Goal: Task Accomplishment & Management: Use online tool/utility

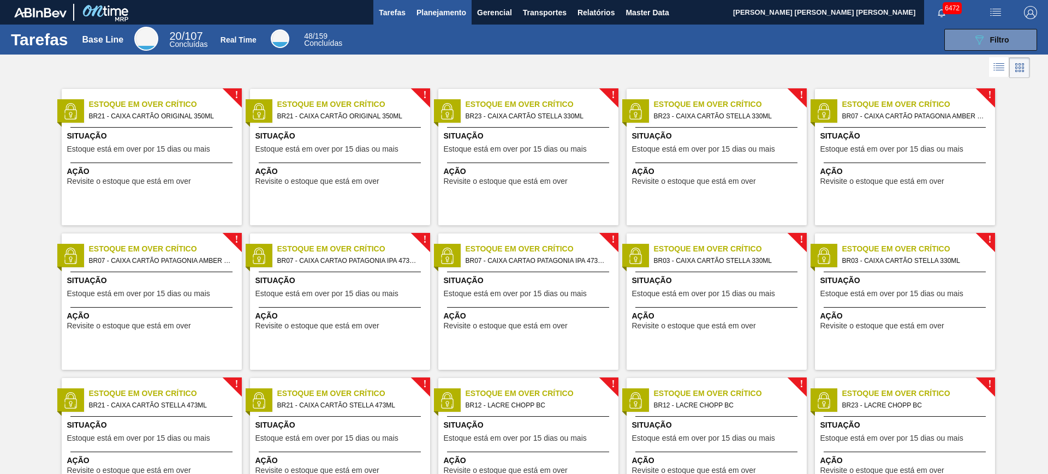
click at [434, 14] on span "Planejamento" at bounding box center [442, 12] width 50 height 13
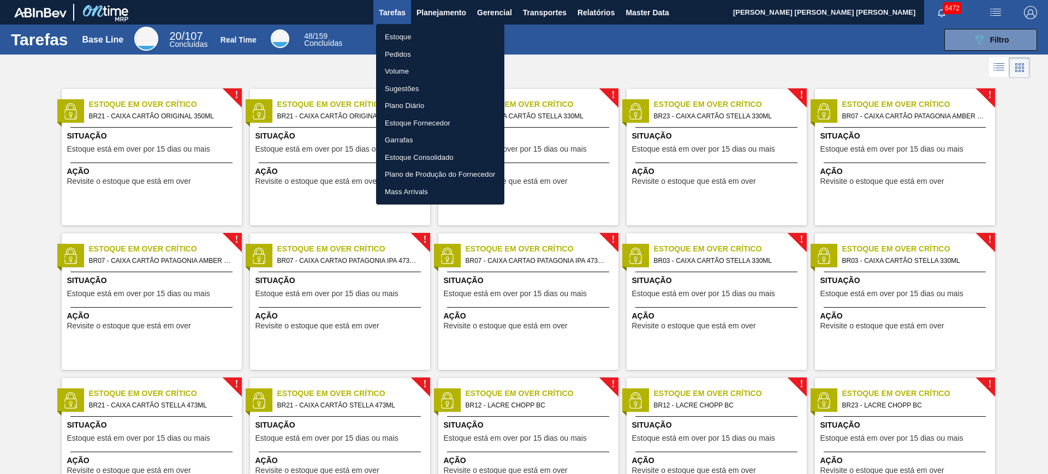
click at [437, 32] on li "Estoque" at bounding box center [440, 36] width 128 height 17
checkbox input "true"
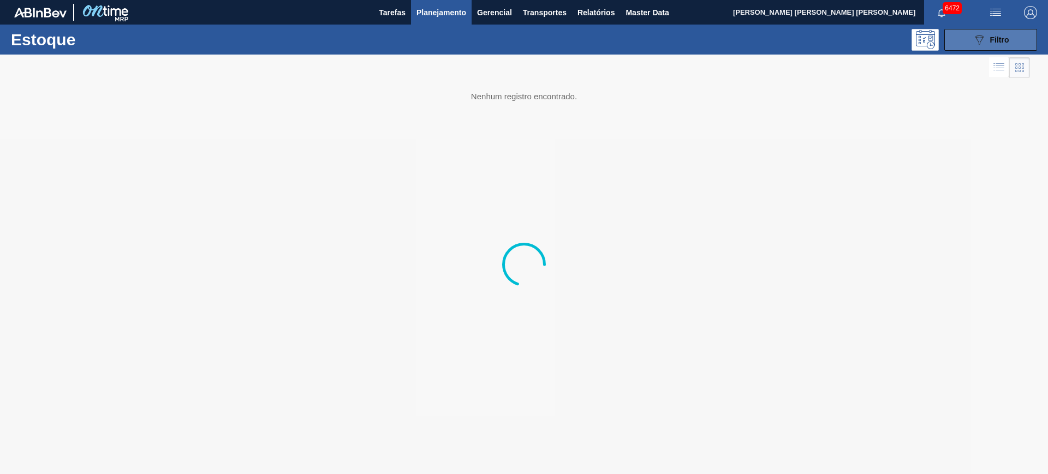
click at [838, 42] on icon "089F7B8B-B2A5-4AFE-B5C0-19BA573D28AC" at bounding box center [979, 39] width 13 height 13
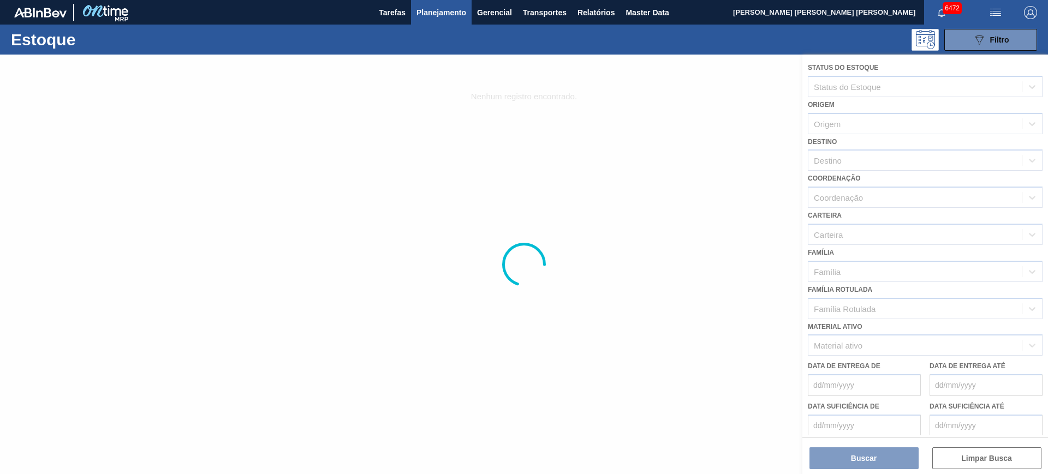
click at [838, 312] on div at bounding box center [524, 265] width 1048 height 420
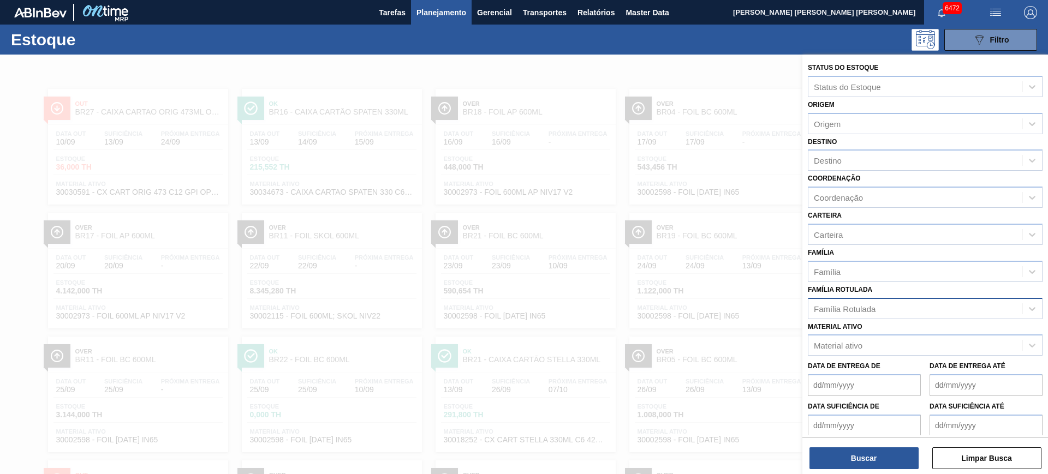
click at [838, 309] on div "Família Rotulada" at bounding box center [845, 308] width 62 height 9
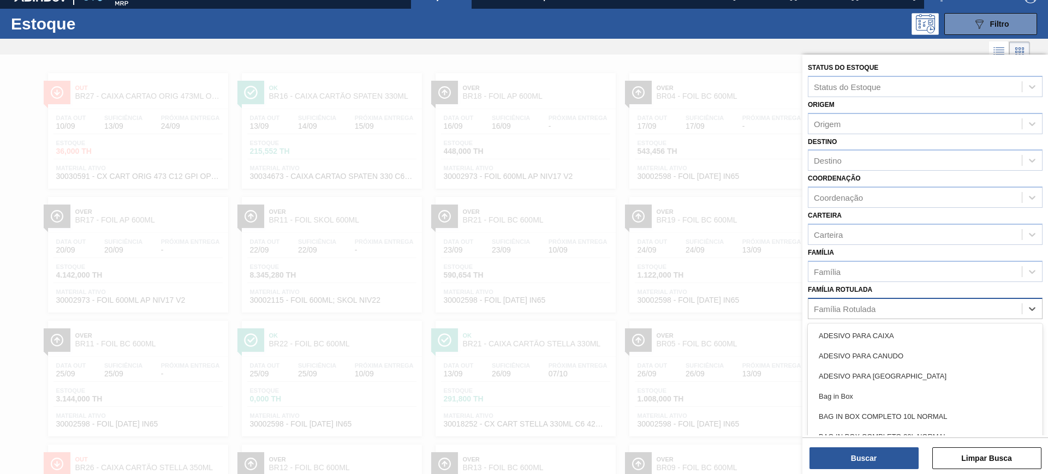
scroll to position [17, 0]
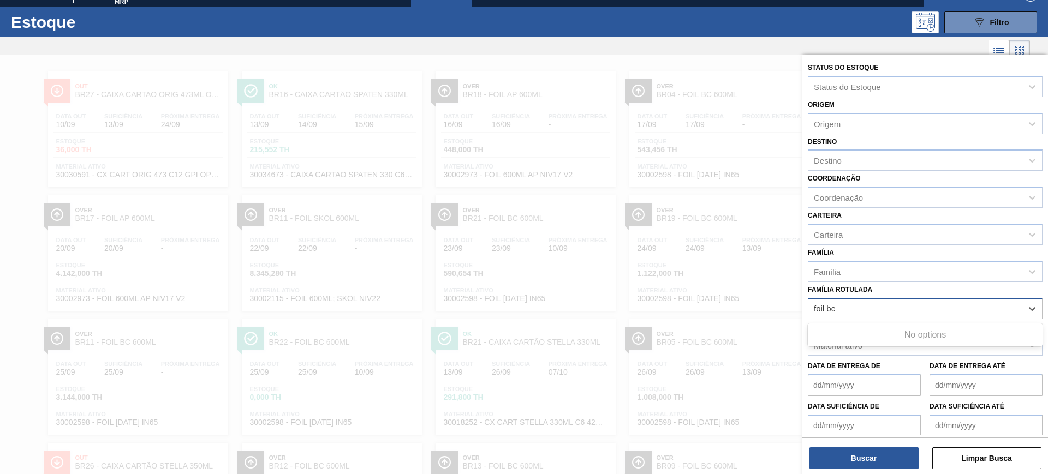
type Rotulada "foil bc 6"
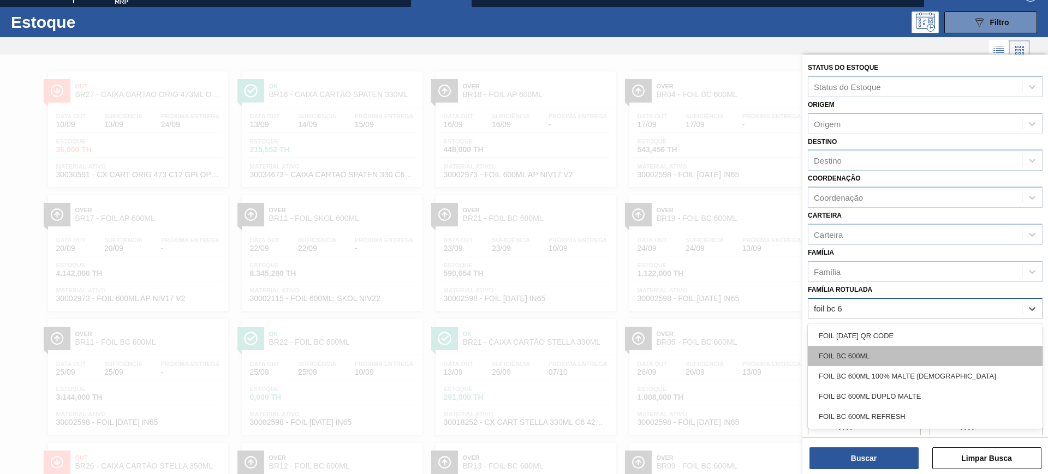
click at [838, 359] on div "FOIL BC 600ML" at bounding box center [925, 356] width 235 height 20
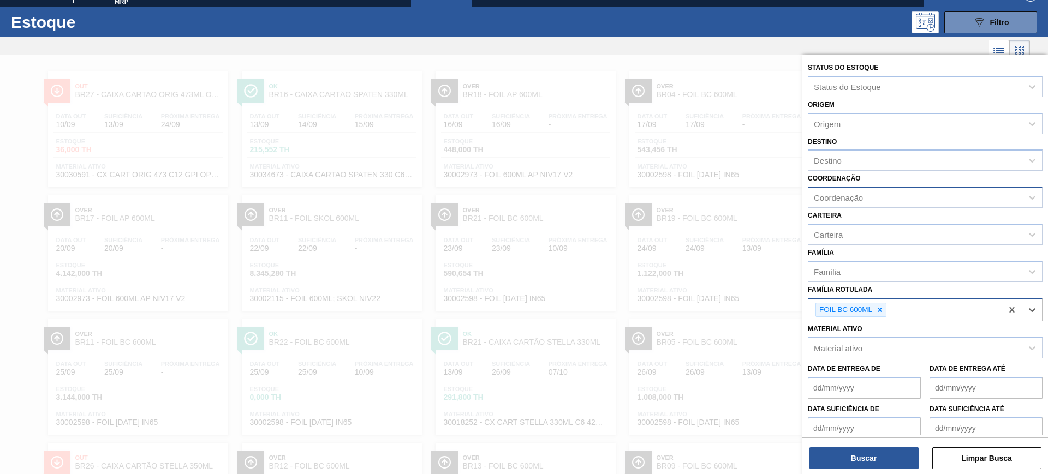
click at [838, 198] on div "Coordenação" at bounding box center [838, 197] width 49 height 9
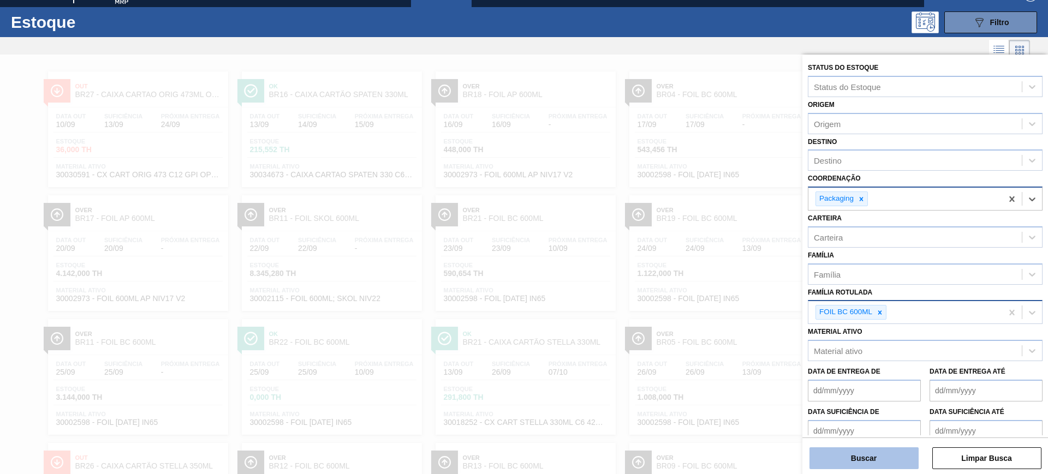
click at [838, 379] on button "Buscar" at bounding box center [864, 459] width 109 height 22
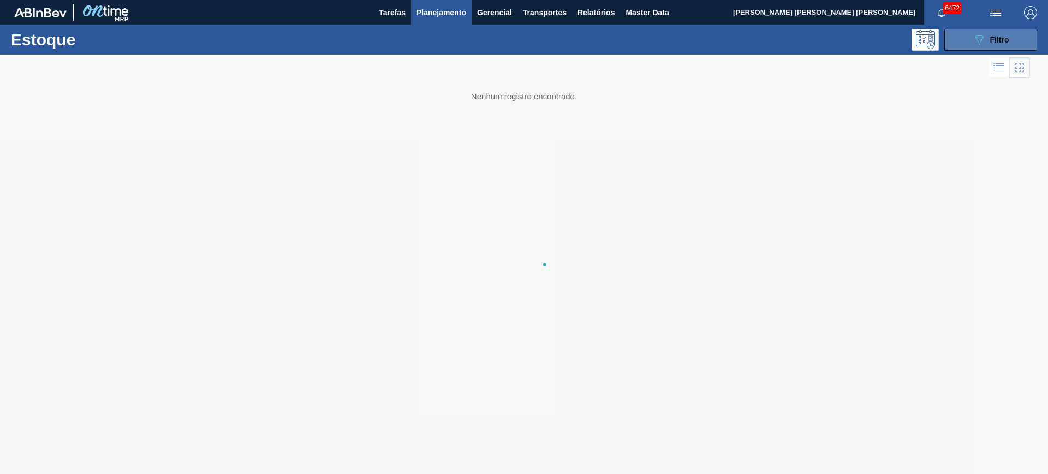
scroll to position [0, 0]
click at [838, 20] on button "button" at bounding box center [1030, 12] width 35 height 25
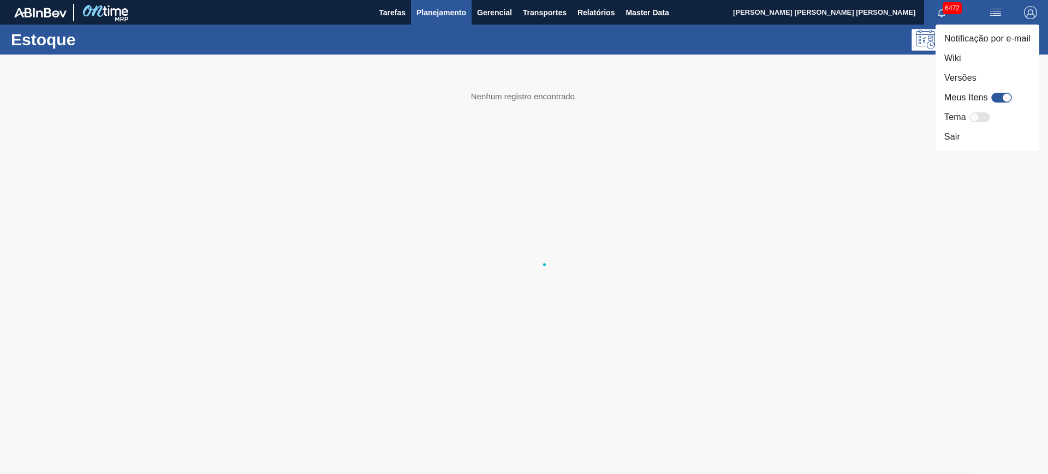
click at [838, 99] on div at bounding box center [1006, 97] width 9 height 9
checkbox input "true"
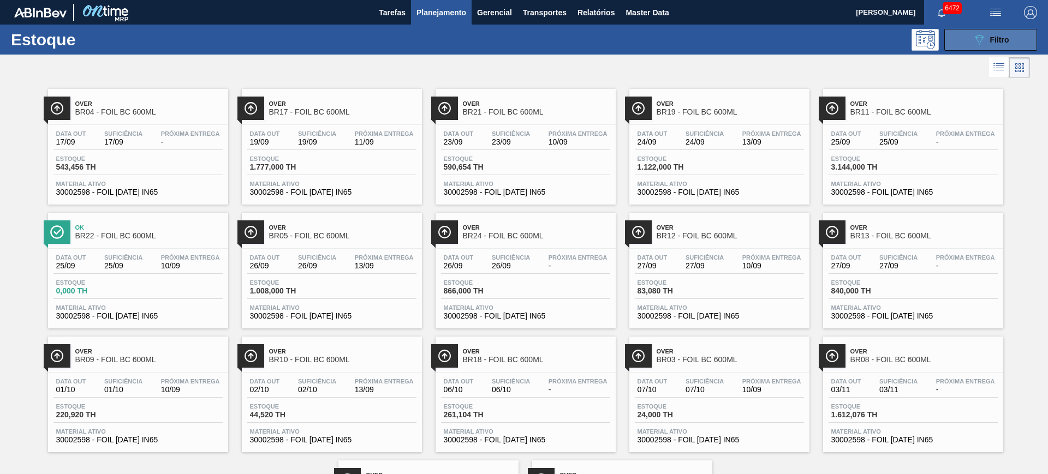
click at [1000, 44] on div "089F7B8B-B2A5-4AFE-B5C0-19BA573D28AC Filtro" at bounding box center [991, 39] width 37 height 13
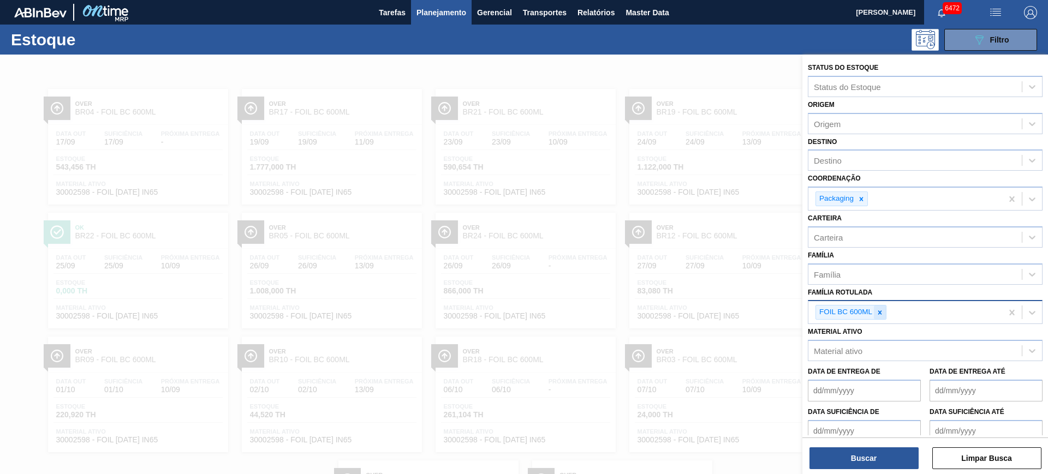
click at [877, 314] on icon at bounding box center [880, 313] width 8 height 8
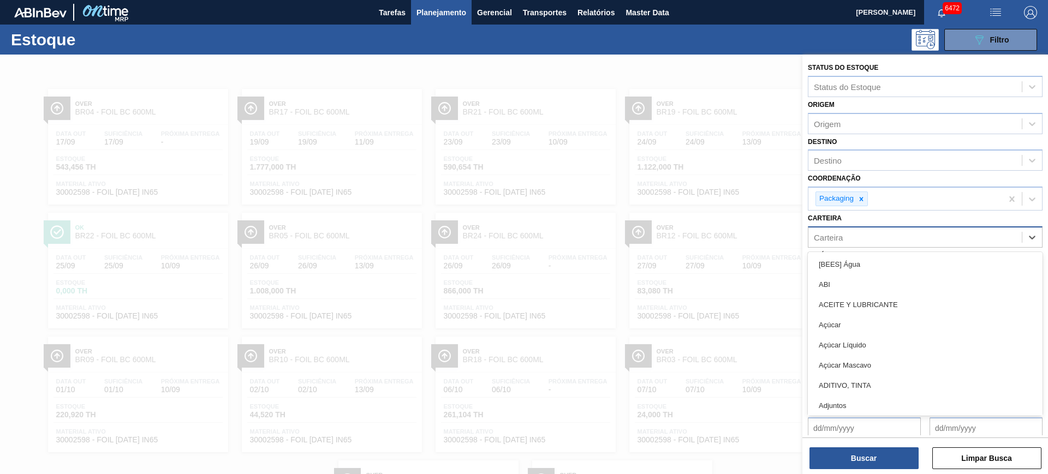
click at [850, 231] on div "Carteira" at bounding box center [915, 237] width 213 height 16
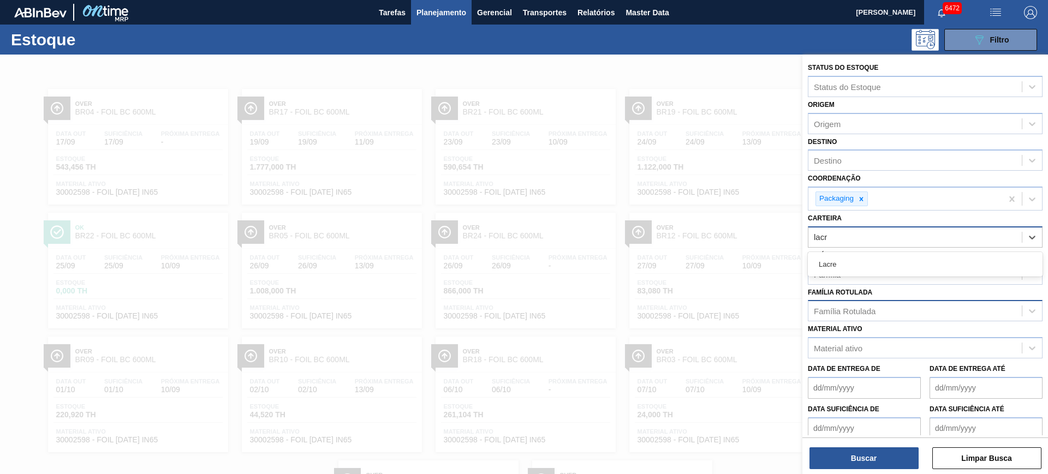
type input "lacre"
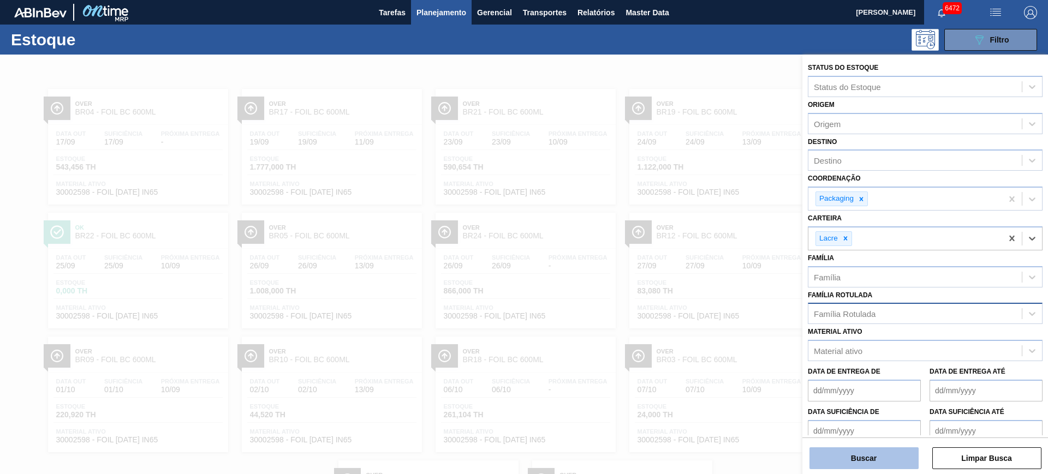
click at [862, 462] on button "Buscar" at bounding box center [864, 459] width 109 height 22
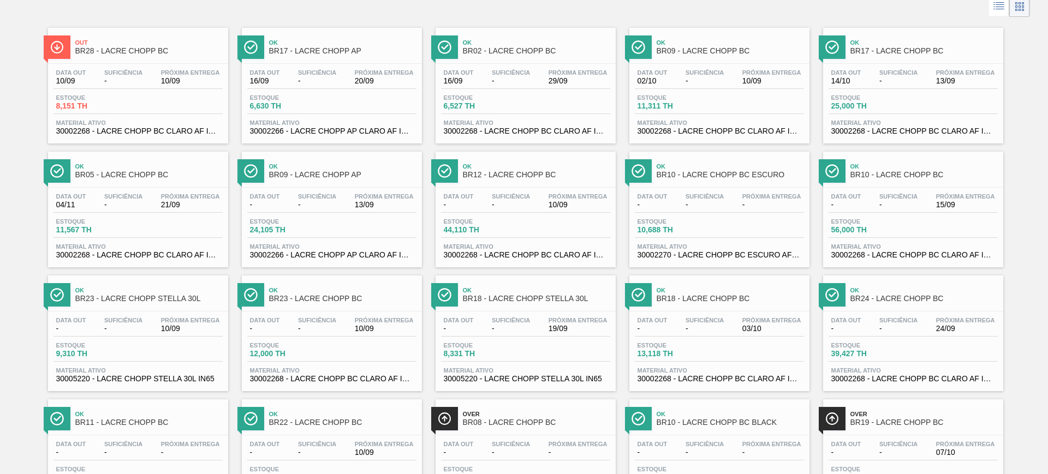
scroll to position [129, 0]
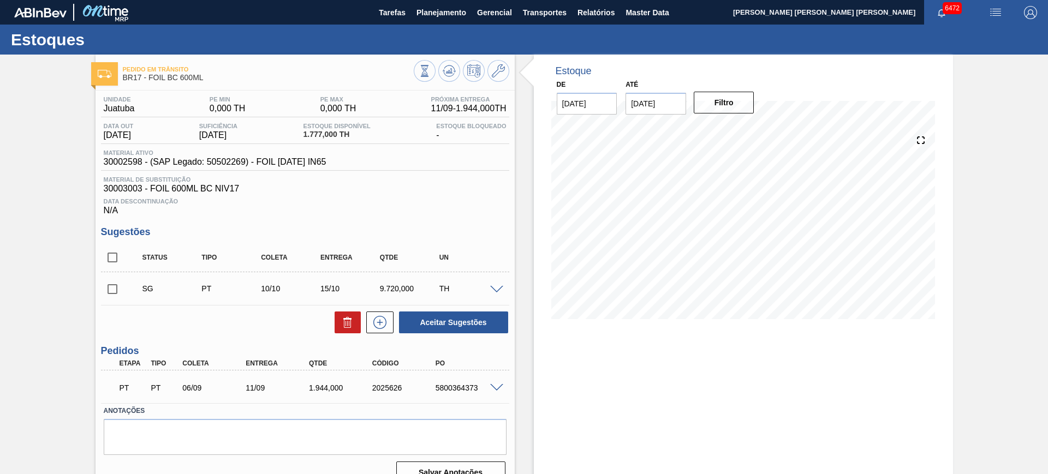
click at [498, 388] on span at bounding box center [496, 388] width 13 height 8
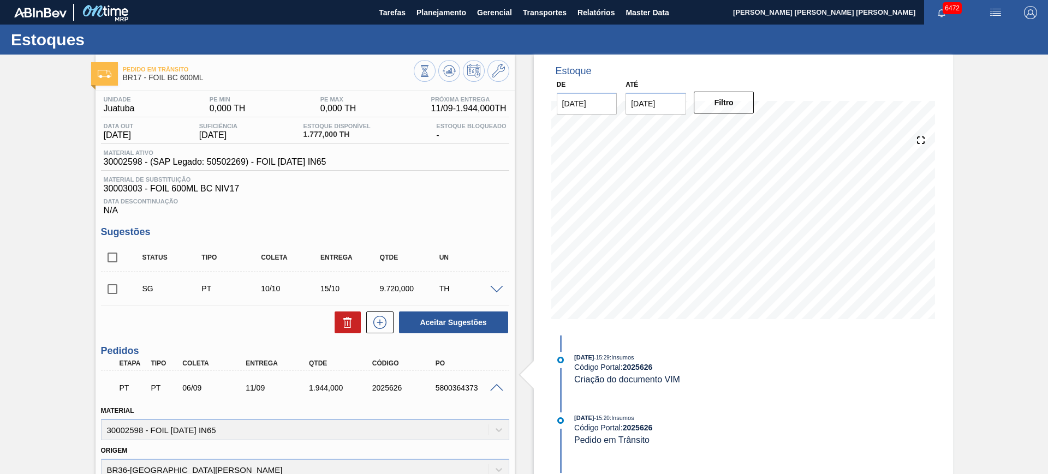
click at [121, 162] on span "30002598 - (SAP Legado: 50502269) - FOIL BC 600 IN65" at bounding box center [215, 162] width 223 height 10
copy span "30002598 - (SAP Legado: 50502269) - FOIL BC 600 IN65"
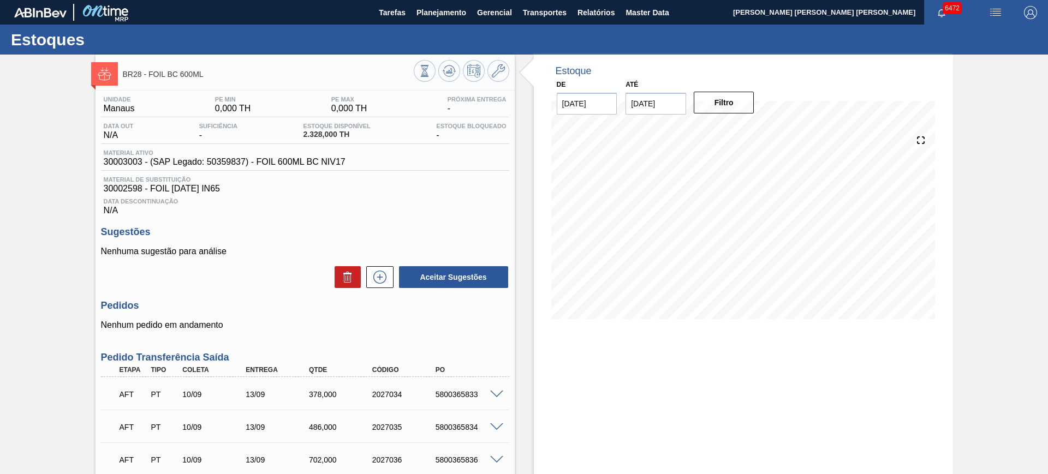
click at [497, 392] on span at bounding box center [496, 395] width 13 height 8
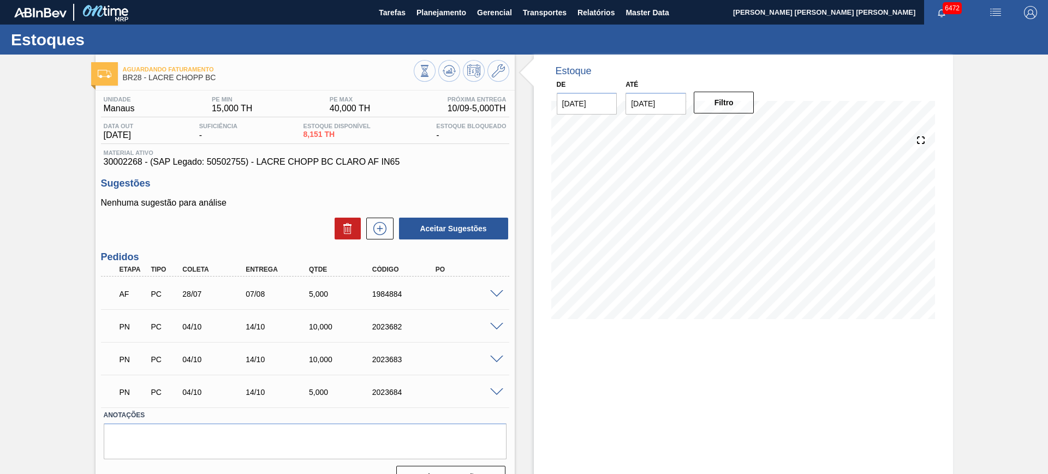
click at [677, 102] on input "[DATE]" at bounding box center [656, 104] width 61 height 22
click at [745, 129] on button "Next Month" at bounding box center [748, 130] width 8 height 8
click at [749, 251] on div "6" at bounding box center [745, 253] width 15 height 15
type input "06/12/2025"
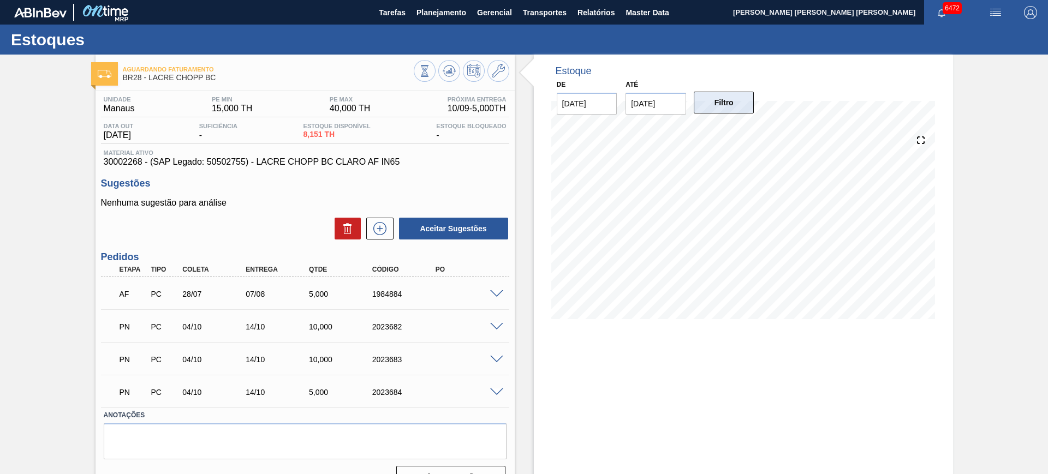
click at [729, 108] on button "Filtro" at bounding box center [724, 103] width 61 height 22
click at [499, 360] on span at bounding box center [496, 360] width 13 height 8
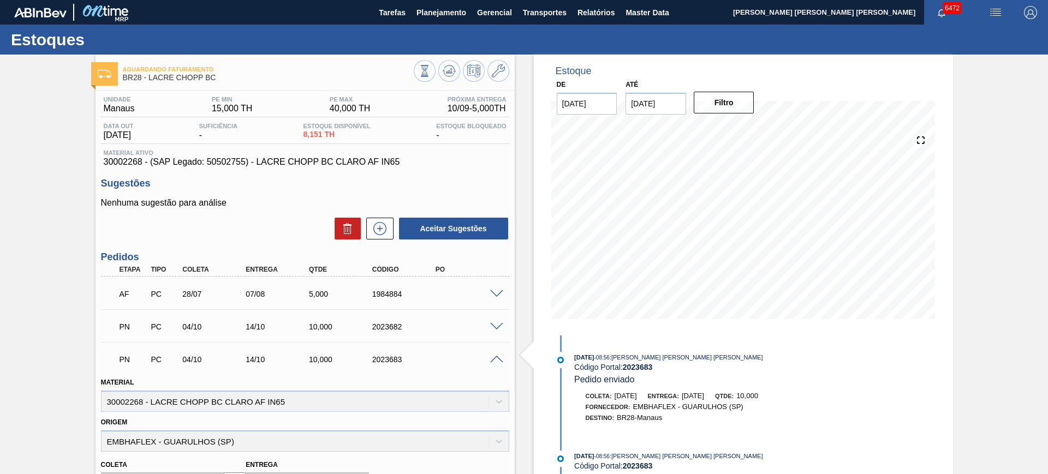
click at [498, 357] on span at bounding box center [496, 360] width 13 height 8
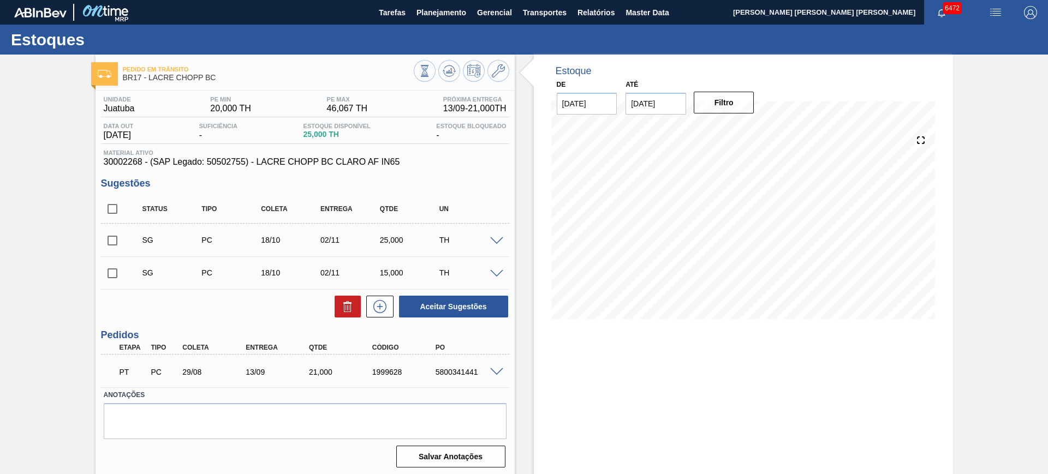
click at [496, 241] on span at bounding box center [496, 241] width 13 height 8
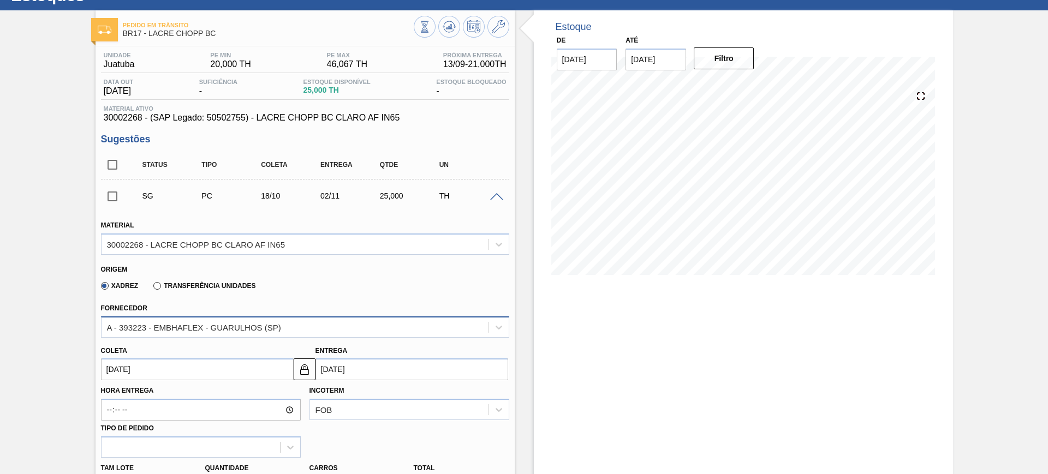
scroll to position [136, 0]
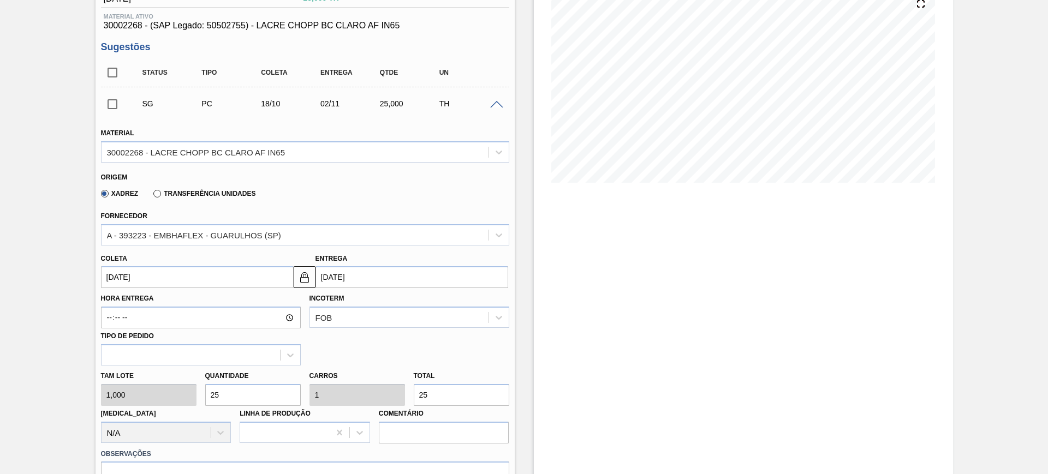
click at [351, 283] on input "02/11/2025" at bounding box center [412, 277] width 193 height 22
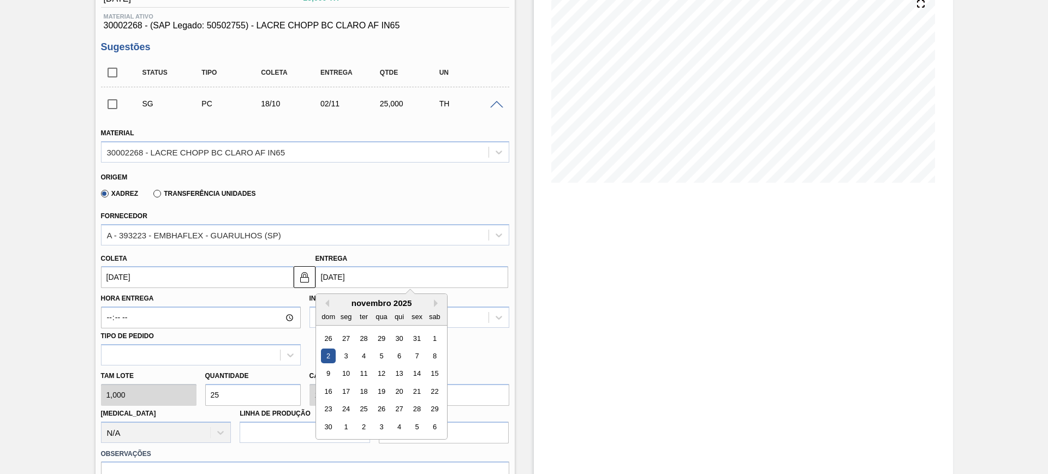
click at [329, 301] on div "novembro 2025" at bounding box center [381, 303] width 131 height 9
click at [328, 302] on button "Previous Month" at bounding box center [326, 304] width 8 height 8
click at [416, 357] on div "10" at bounding box center [416, 356] width 15 height 15
type input "25/09/2025"
type input "10/10/2025"
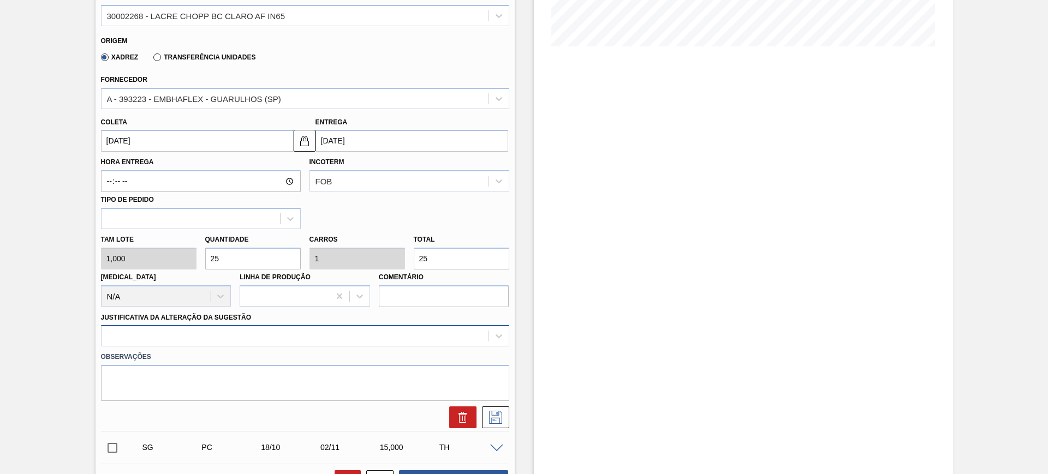
click at [319, 343] on div at bounding box center [305, 335] width 408 height 21
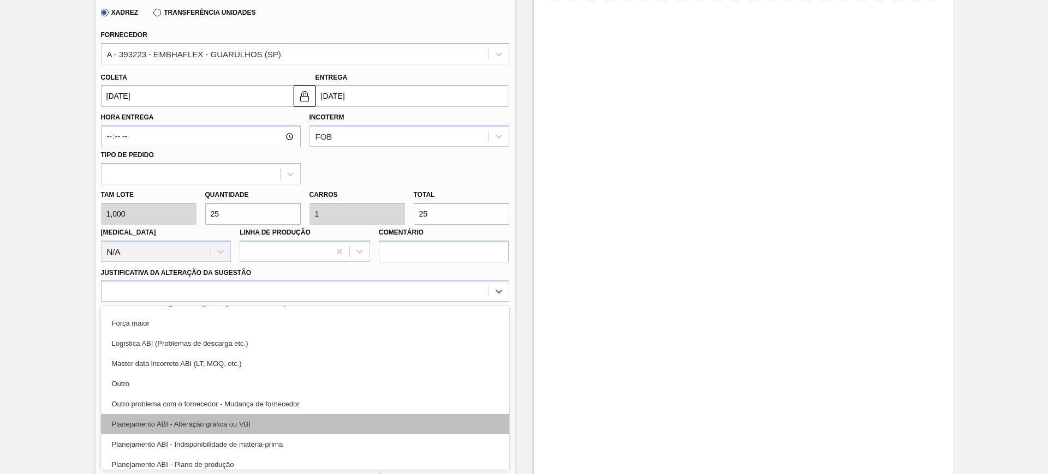
scroll to position [68, 0]
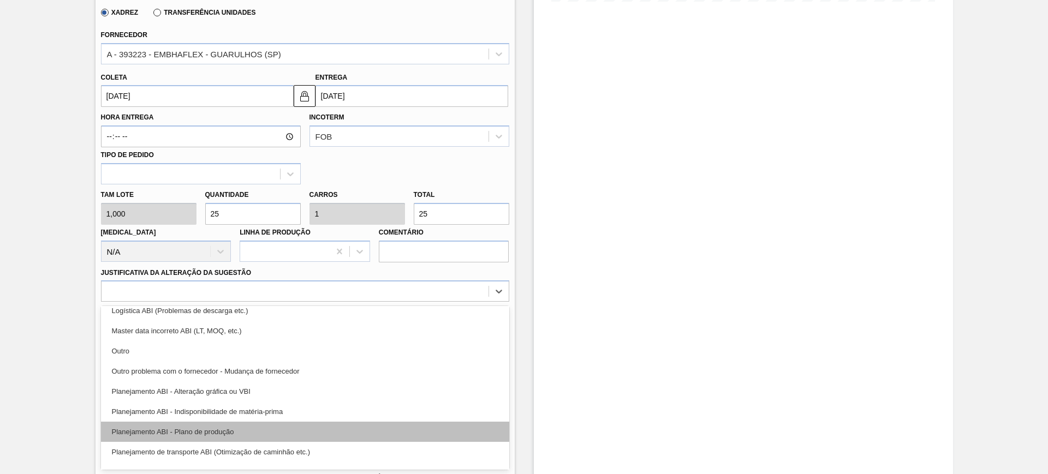
click at [317, 429] on div "Planejamento ABI - Plano de produção" at bounding box center [305, 432] width 408 height 20
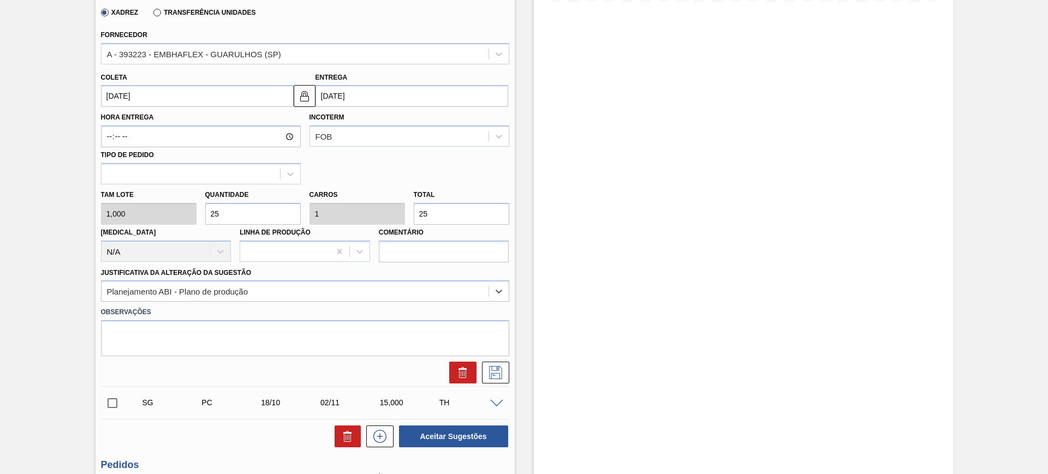
click at [508, 373] on button at bounding box center [495, 373] width 27 height 22
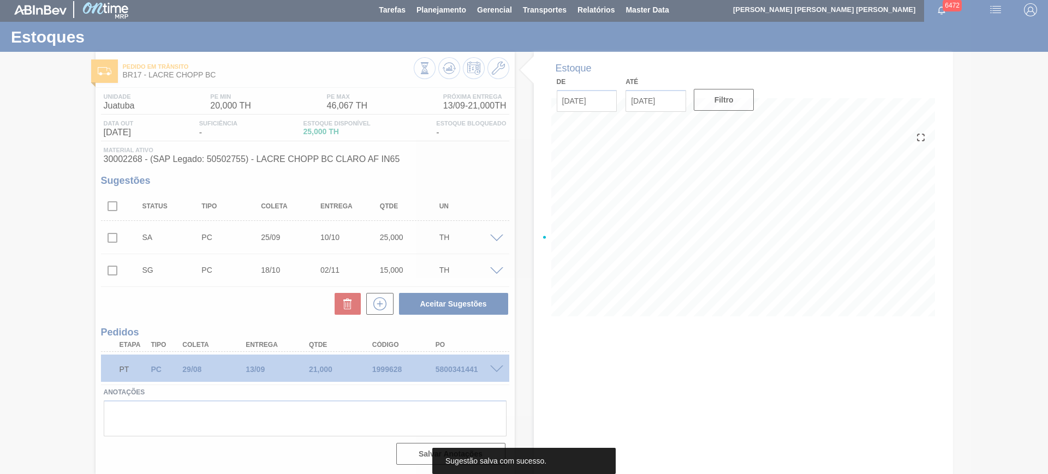
scroll to position [3, 0]
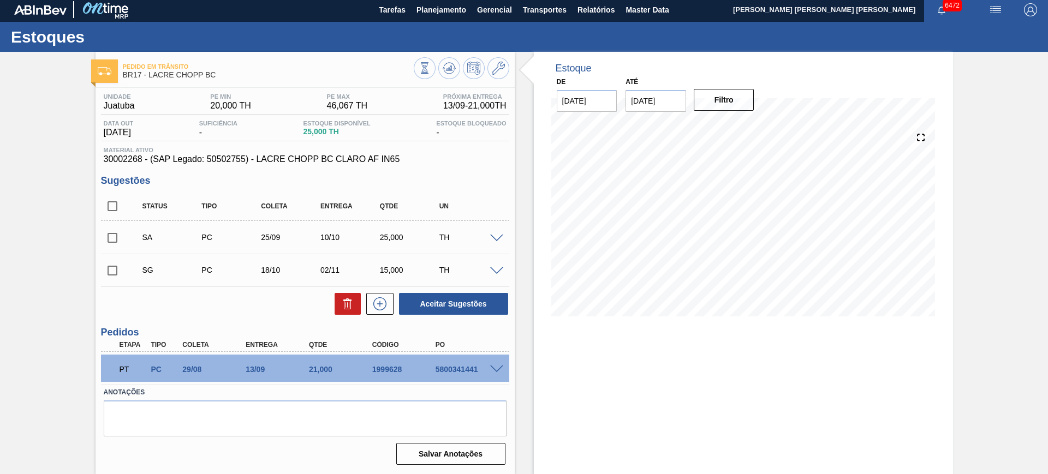
click at [497, 238] on span at bounding box center [496, 239] width 13 height 8
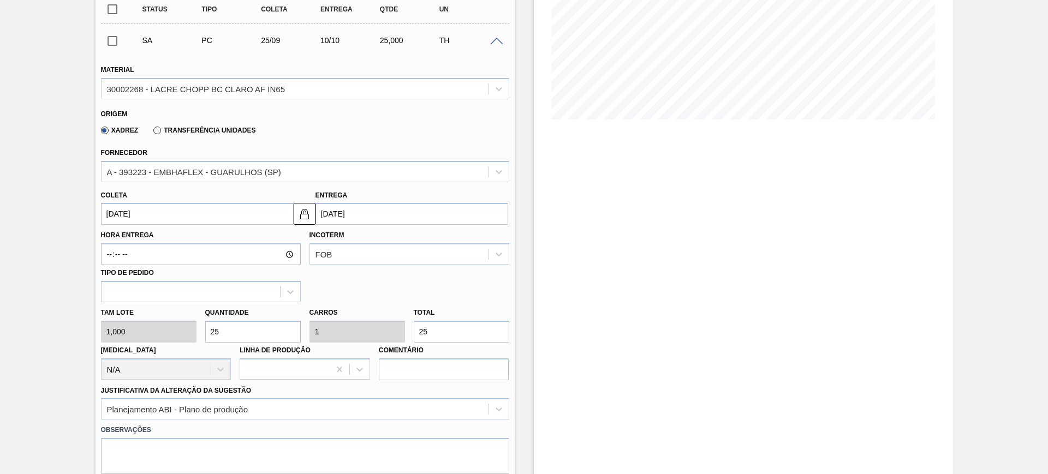
scroll to position [284, 0]
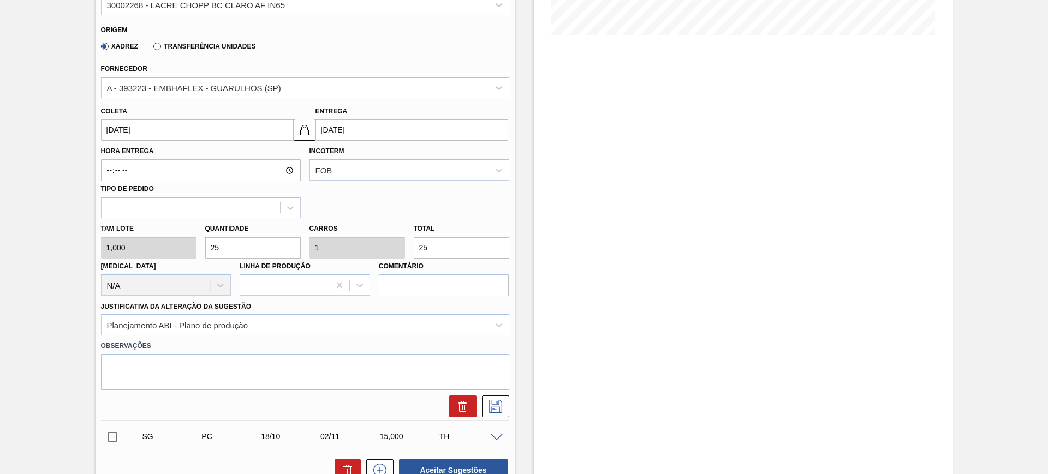
click at [448, 249] on input "25" at bounding box center [462, 248] width 96 height 22
type input "2"
type input "0,08"
type input "2"
type input "20"
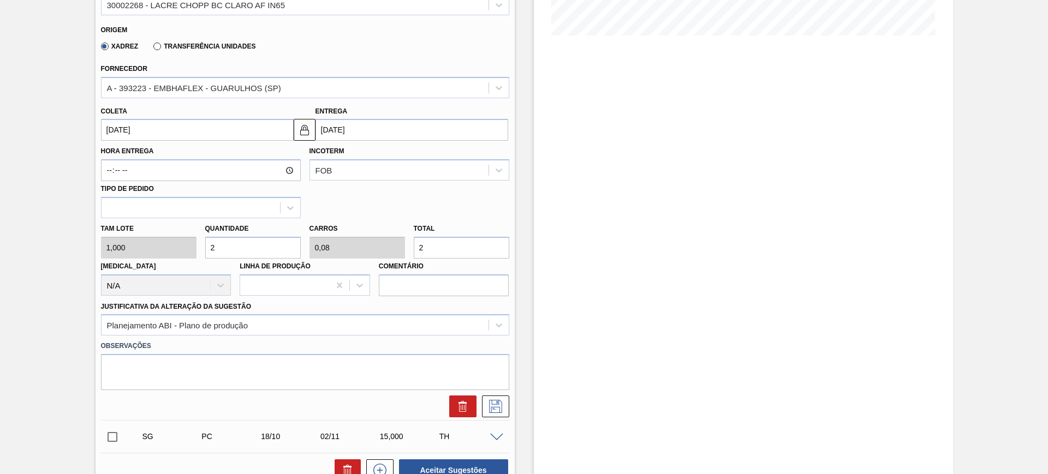
type input "0,8"
type input "20"
click at [502, 413] on icon at bounding box center [495, 406] width 17 height 13
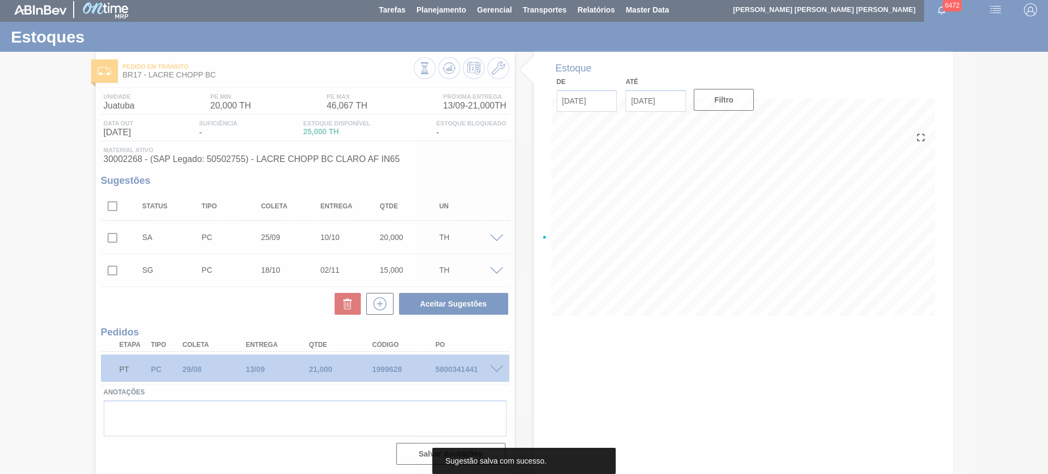
scroll to position [3, 0]
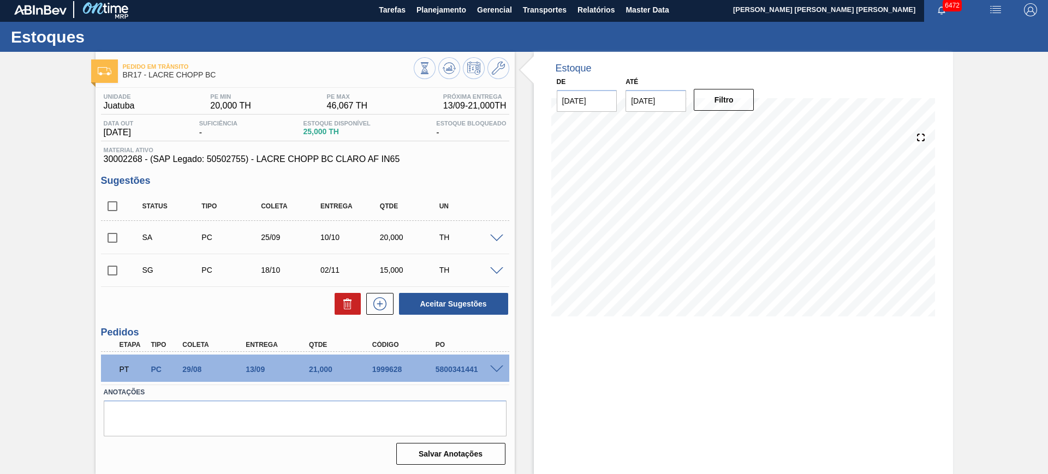
click at [117, 197] on input "checkbox" at bounding box center [112, 206] width 23 height 23
checkbox input "true"
click at [445, 296] on button "Aceitar Sugestões" at bounding box center [453, 304] width 109 height 22
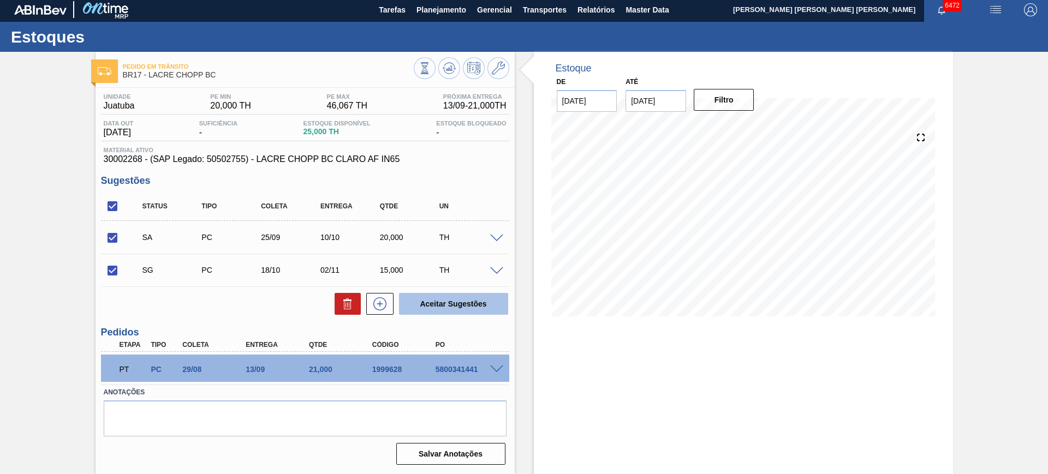
checkbox input "false"
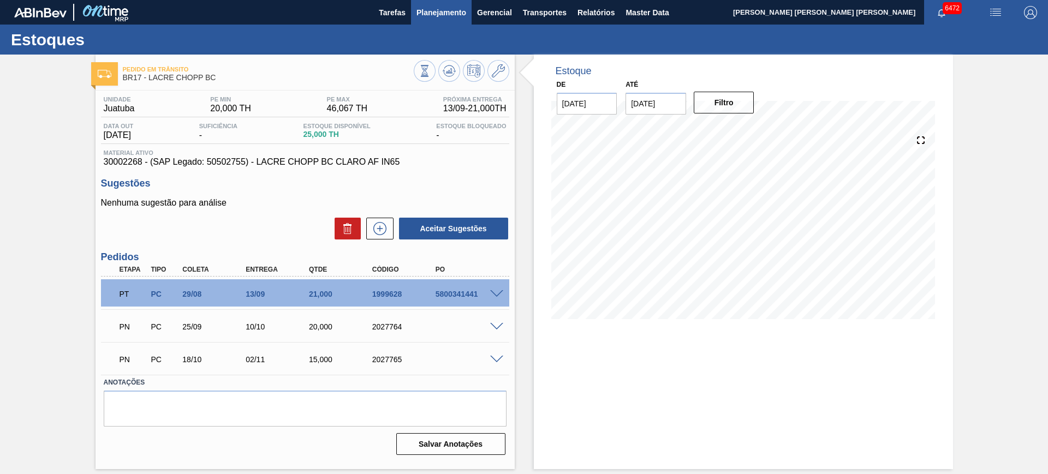
scroll to position [0, 0]
click at [454, 70] on icon at bounding box center [449, 70] width 13 height 13
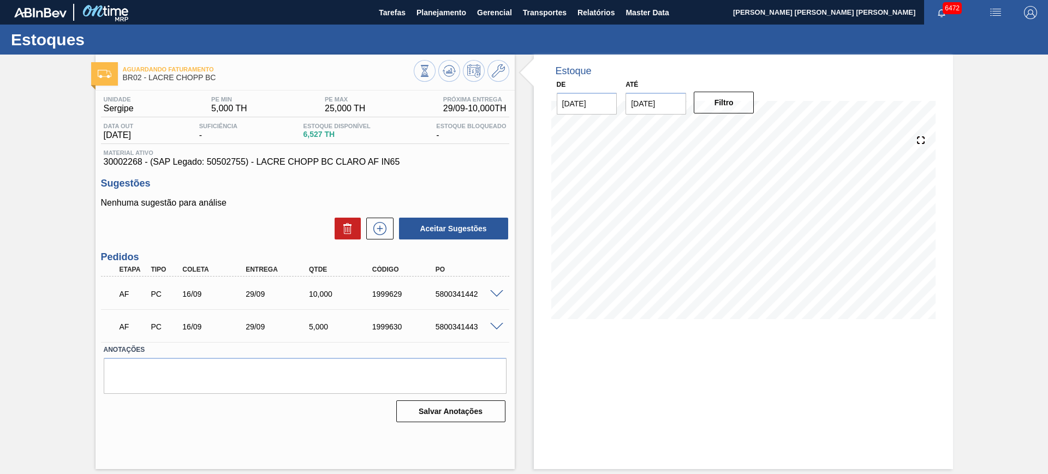
click at [495, 326] on span at bounding box center [496, 327] width 13 height 8
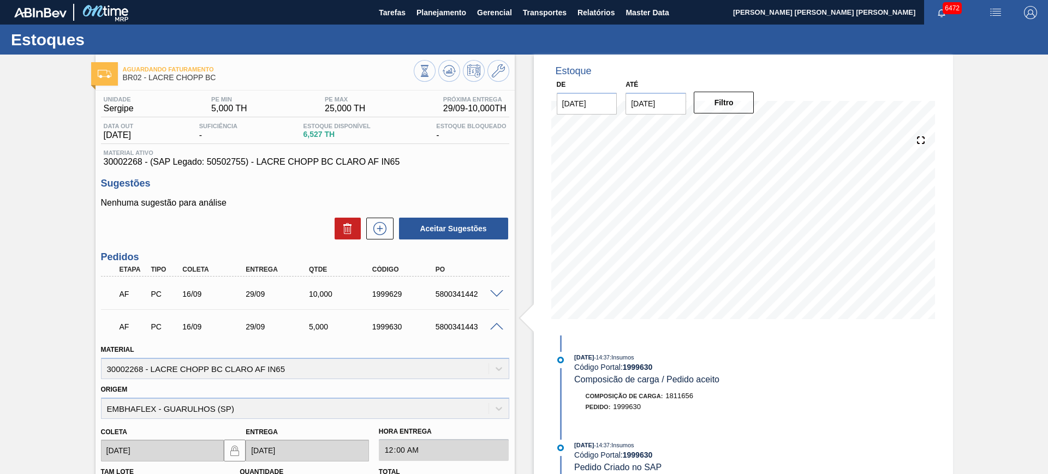
click at [497, 325] on span at bounding box center [496, 327] width 13 height 8
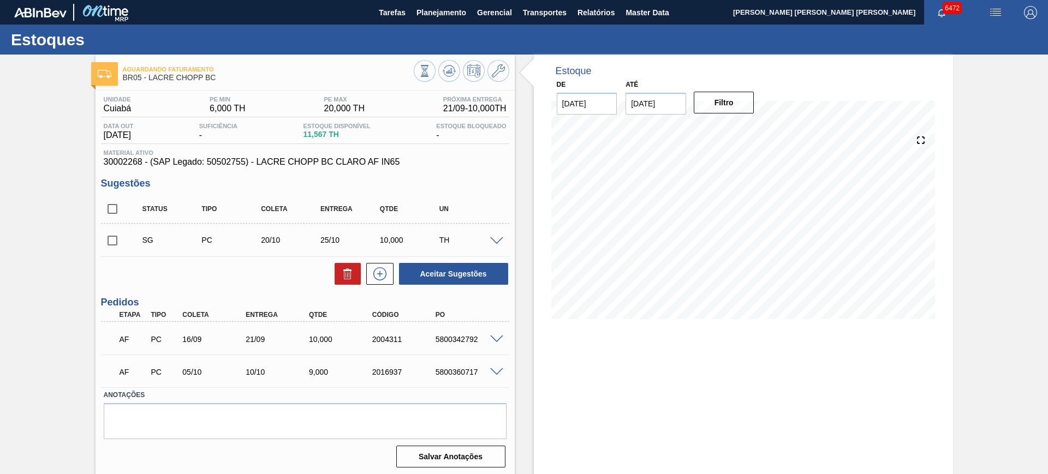
click at [115, 213] on input "checkbox" at bounding box center [112, 209] width 23 height 23
checkbox input "true"
click at [449, 271] on button "Aceitar Sugestões" at bounding box center [453, 274] width 109 height 22
checkbox input "false"
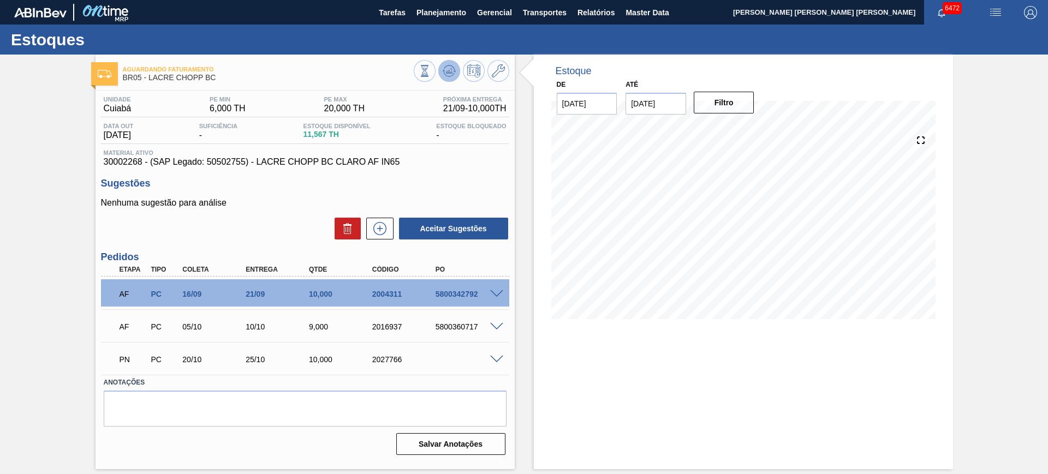
click at [456, 73] on button at bounding box center [449, 71] width 22 height 22
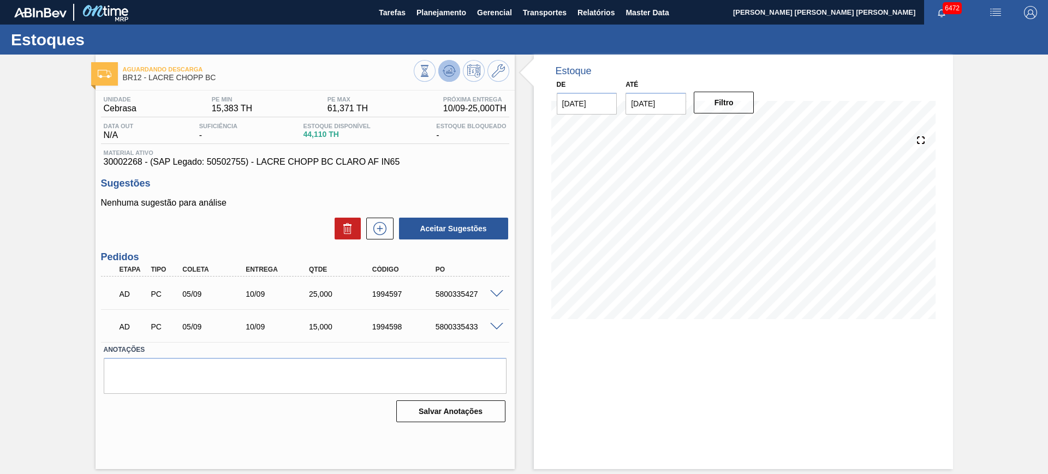
click at [451, 77] on icon at bounding box center [449, 70] width 13 height 13
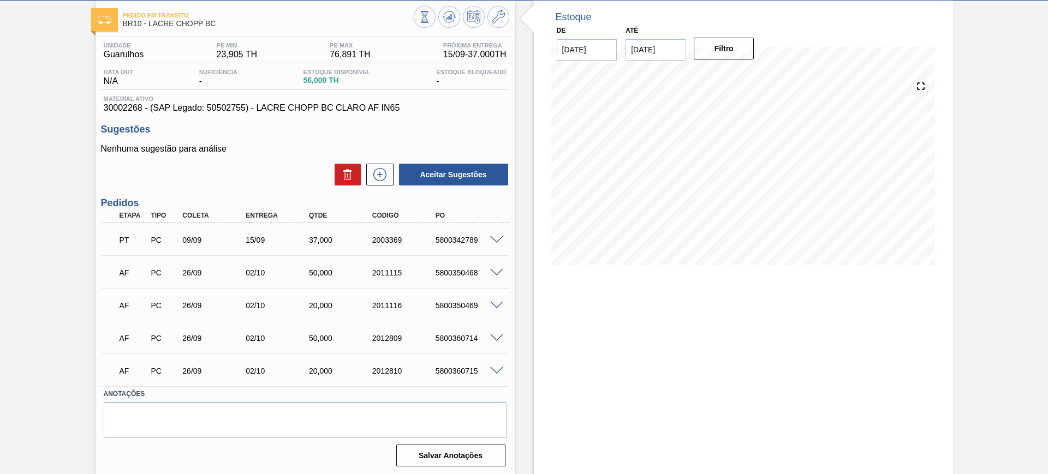
scroll to position [56, 0]
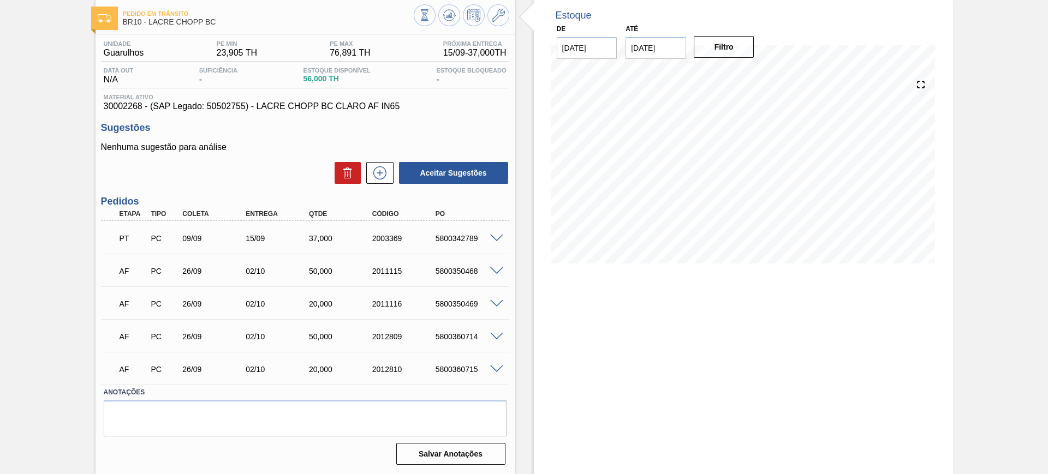
click at [497, 366] on span at bounding box center [496, 370] width 13 height 8
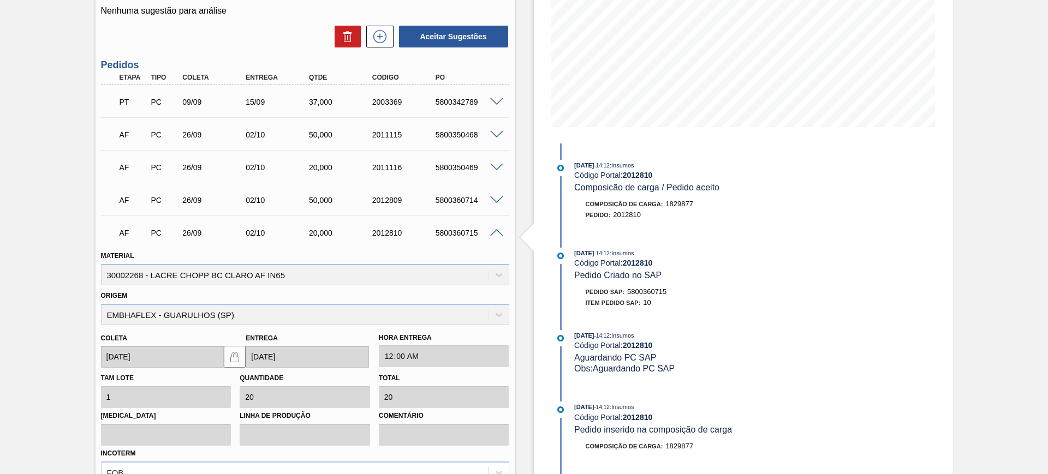
scroll to position [320, 0]
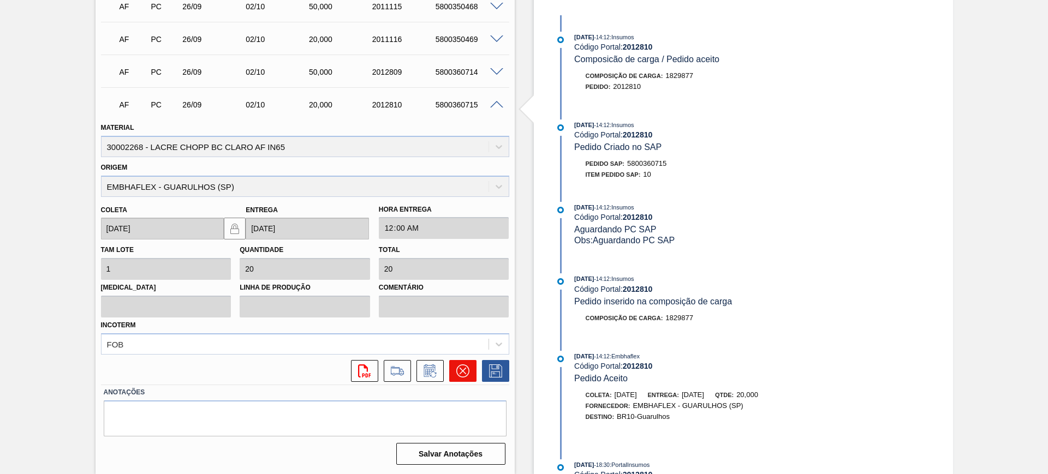
click at [461, 370] on icon at bounding box center [462, 371] width 7 height 7
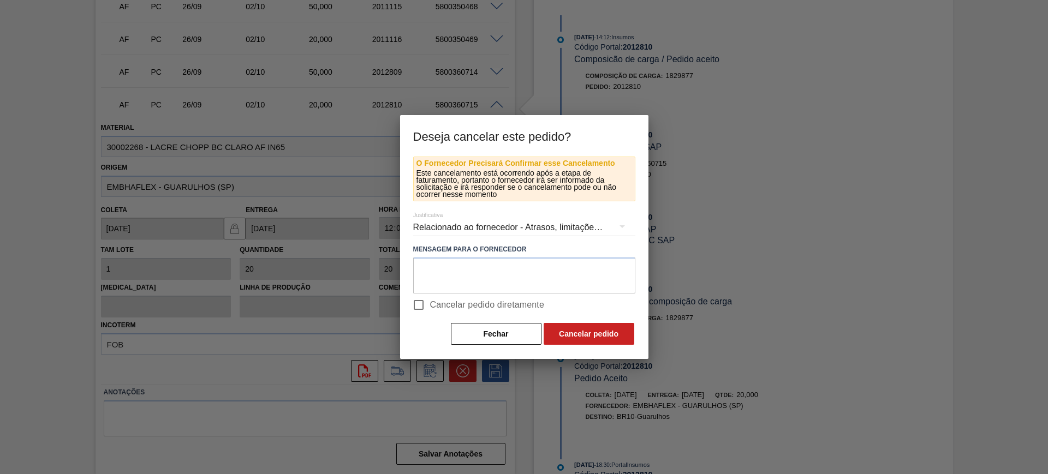
click at [461, 309] on span "Cancelar pedido diretamente" at bounding box center [487, 305] width 115 height 13
click at [430, 309] on input "Cancelar pedido diretamente" at bounding box center [418, 305] width 23 height 23
checkbox input "true"
click at [573, 334] on button "Cancelar pedido" at bounding box center [589, 334] width 91 height 22
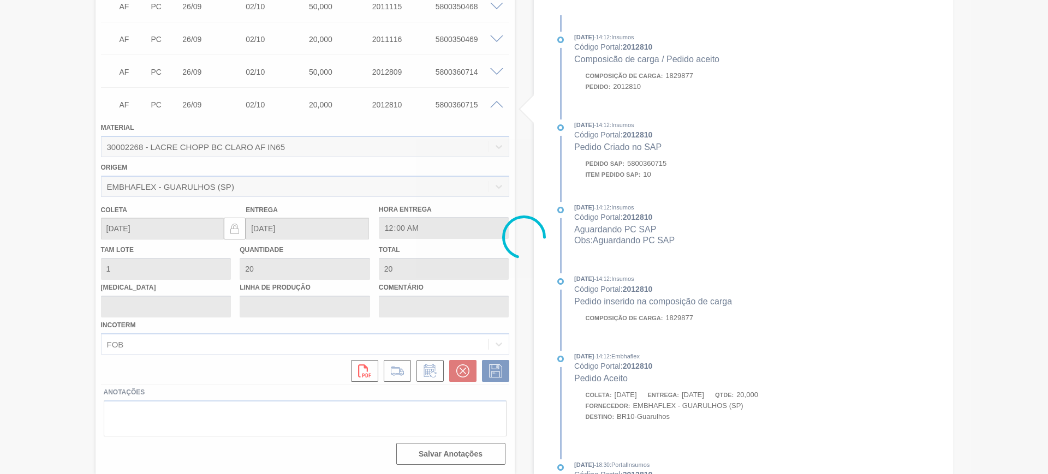
scroll to position [56, 0]
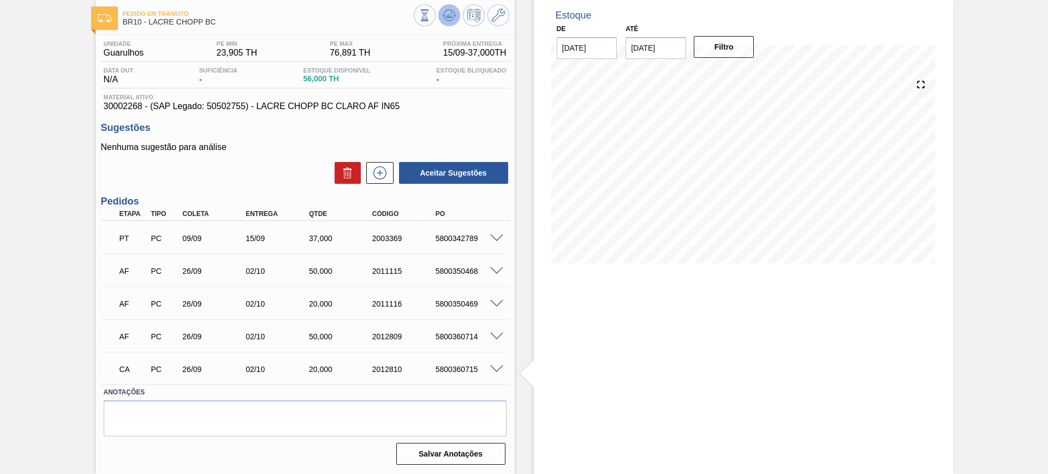
click at [453, 13] on icon at bounding box center [449, 15] width 13 height 13
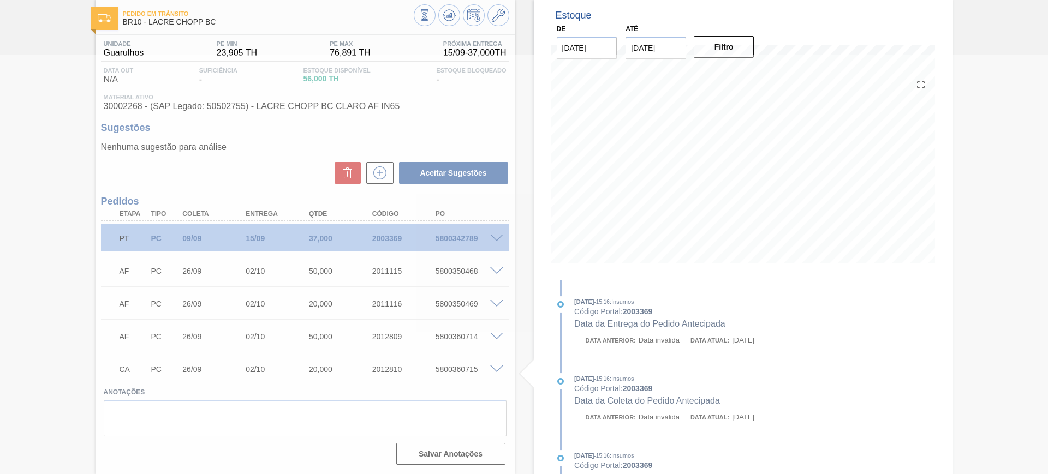
scroll to position [23, 0]
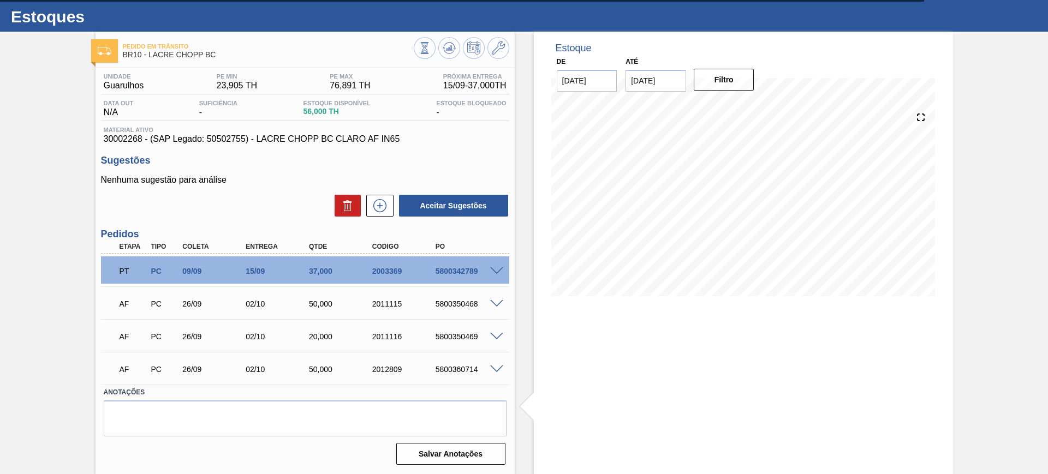
click at [495, 333] on span at bounding box center [496, 337] width 13 height 8
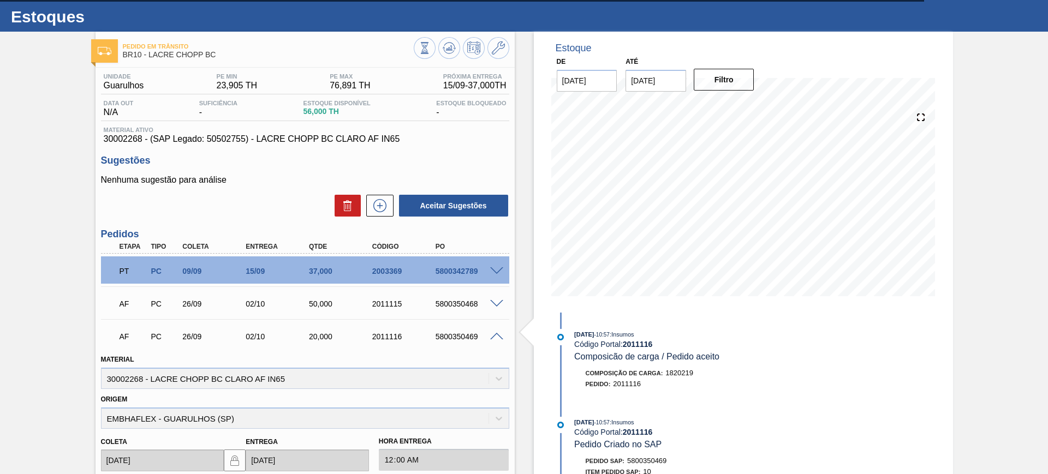
scroll to position [288, 0]
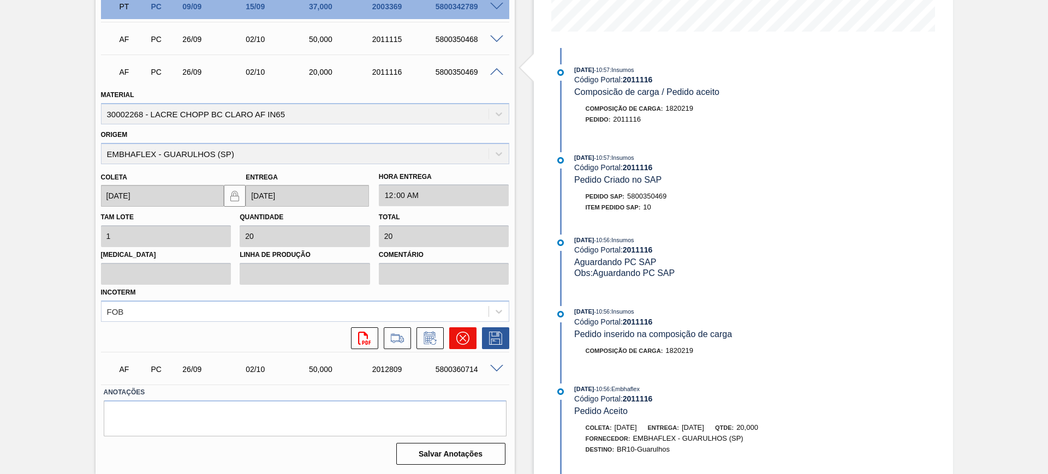
click at [466, 337] on icon at bounding box center [462, 338] width 13 height 13
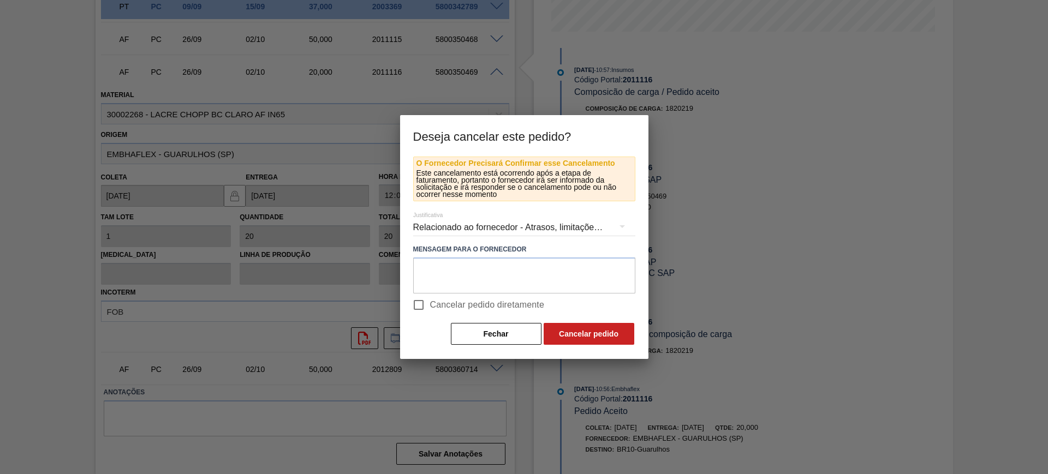
click at [474, 300] on span "Cancelar pedido diretamente" at bounding box center [487, 305] width 115 height 13
click at [430, 300] on input "Cancelar pedido diretamente" at bounding box center [418, 305] width 23 height 23
checkbox input "true"
click at [574, 332] on button "Cancelar pedido" at bounding box center [589, 334] width 91 height 22
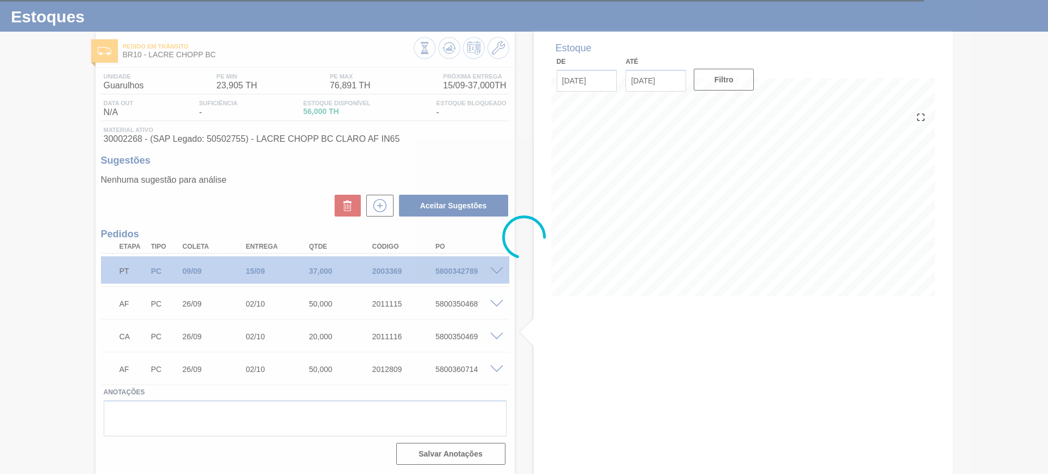
scroll to position [23, 0]
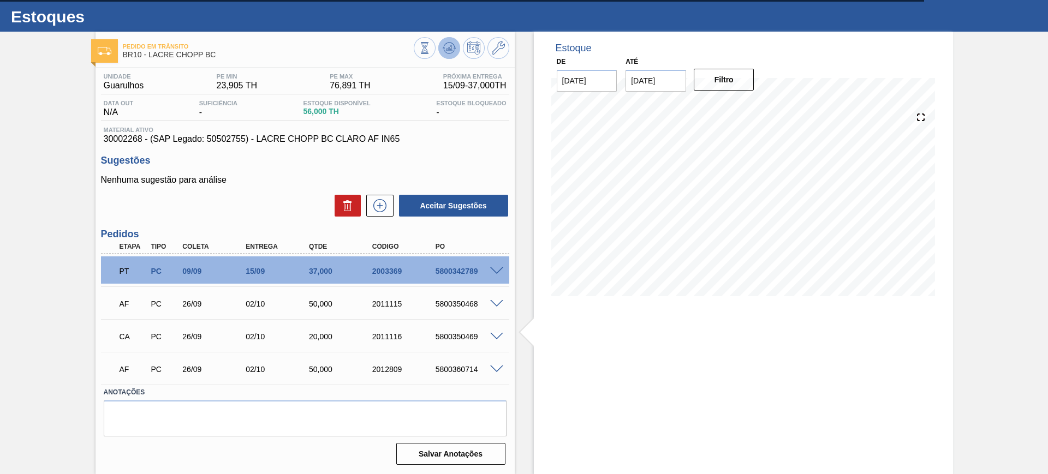
click at [449, 45] on icon at bounding box center [449, 47] width 13 height 13
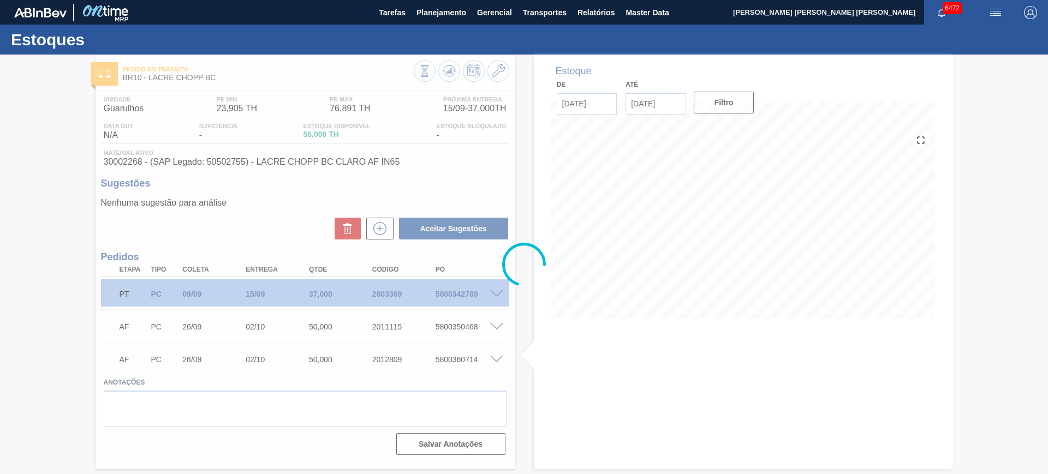
scroll to position [0, 0]
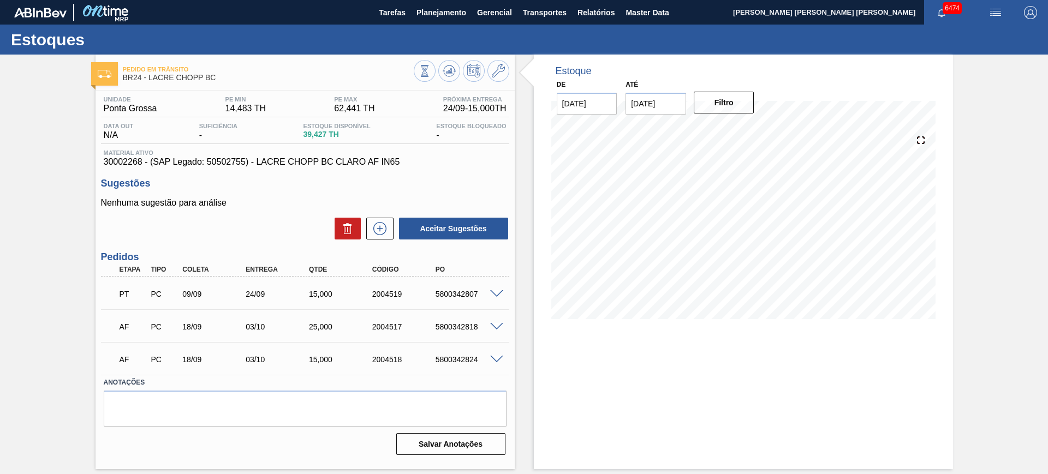
click at [500, 358] on span at bounding box center [496, 360] width 13 height 8
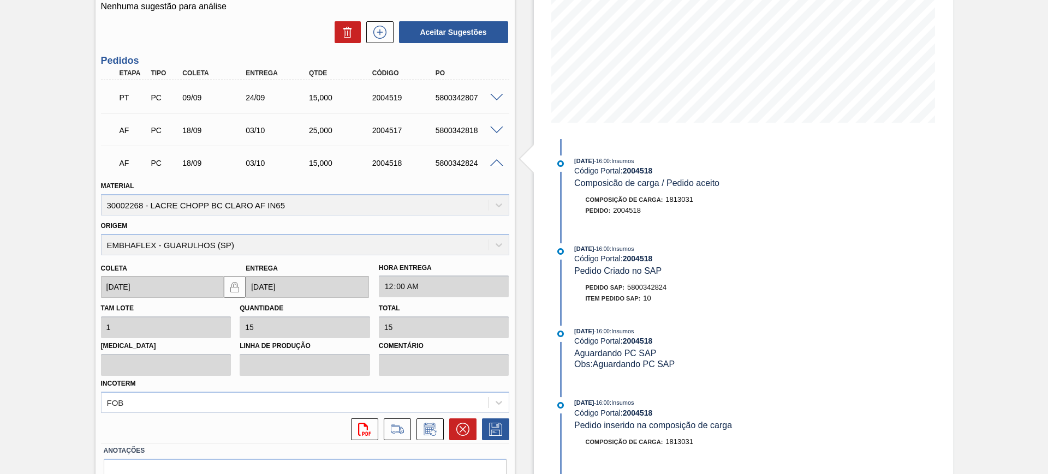
scroll to position [255, 0]
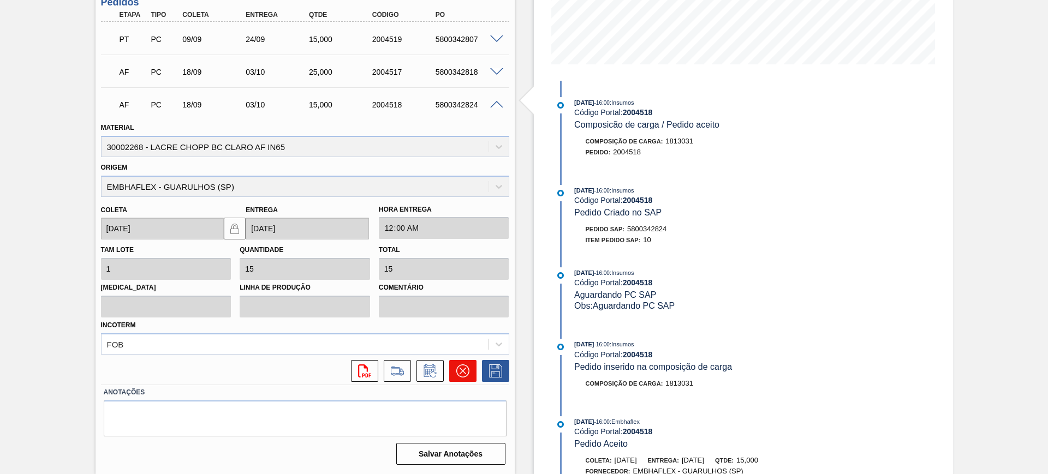
click at [461, 379] on button at bounding box center [462, 371] width 27 height 22
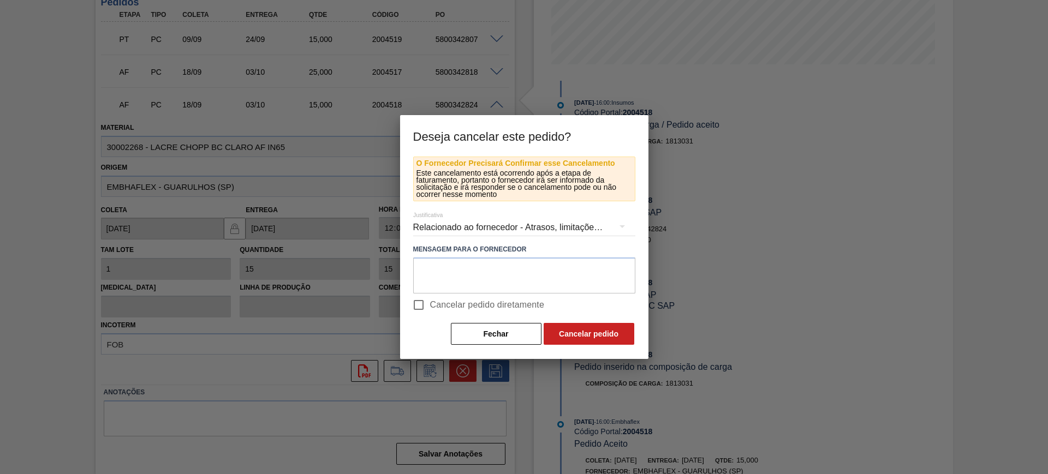
click at [436, 304] on span "Cancelar pedido diretamente" at bounding box center [487, 305] width 115 height 13
click at [430, 304] on input "Cancelar pedido diretamente" at bounding box center [418, 305] width 23 height 23
checkbox input "true"
click at [583, 337] on button "Cancelar pedido" at bounding box center [589, 334] width 91 height 22
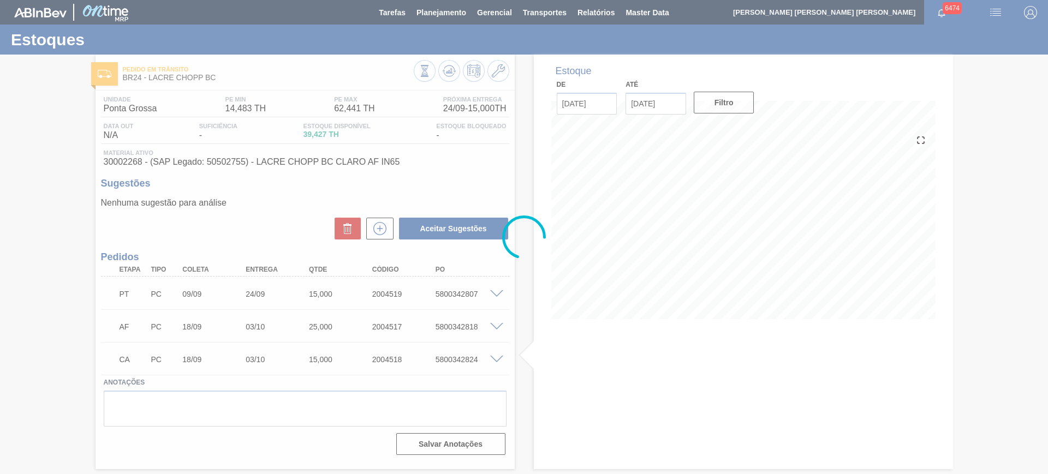
scroll to position [0, 0]
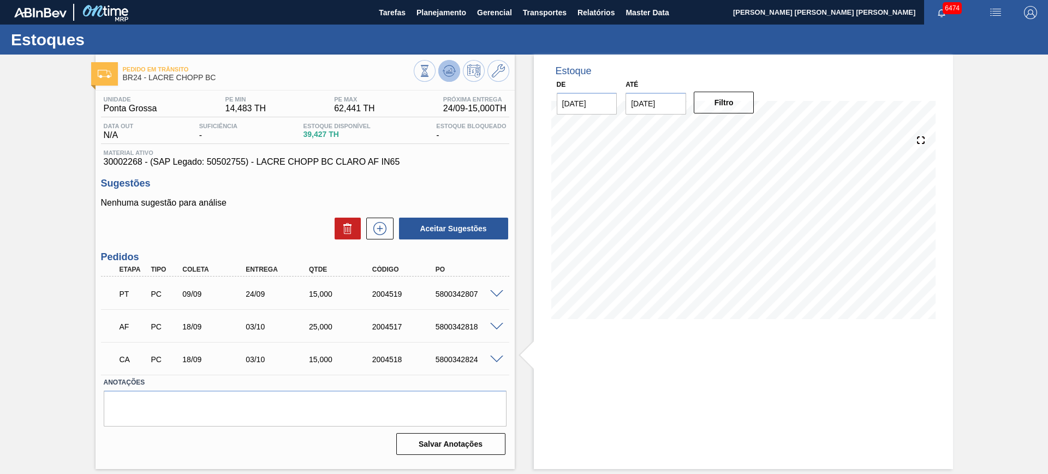
click at [454, 70] on icon at bounding box center [449, 70] width 13 height 13
